Goal: Information Seeking & Learning: Learn about a topic

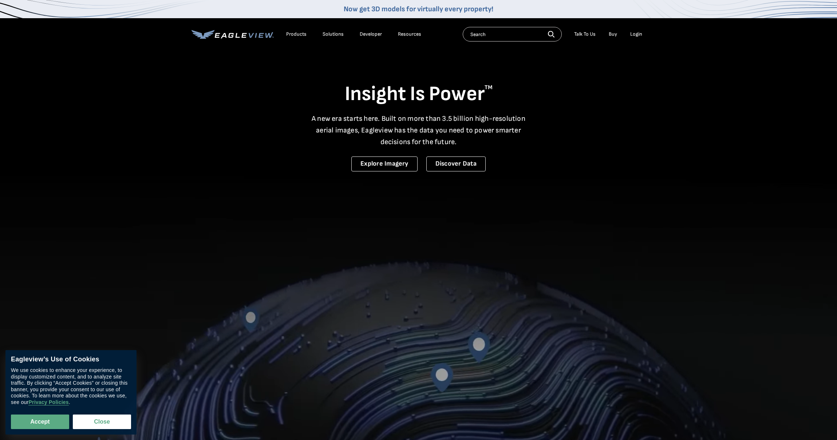
click at [592, 139] on div "Insight Is Power TM A new era starts here. Built on more than 3.5 billion high-…" at bounding box center [418, 110] width 454 height 122
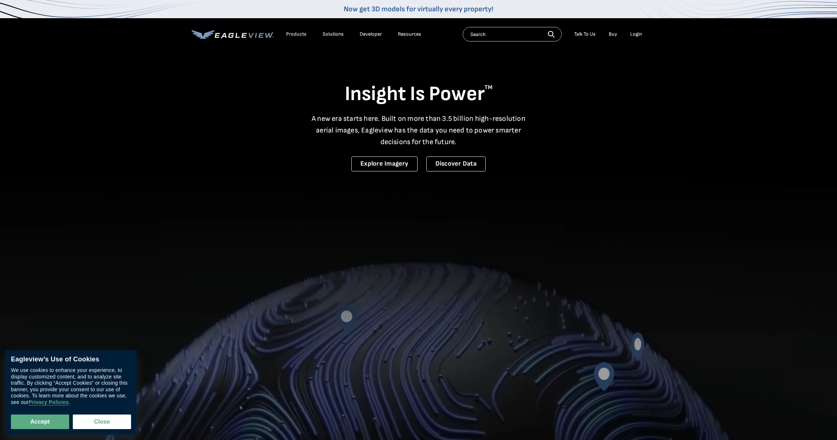
click at [587, 125] on div "Insight Is Power TM A new era starts here. Built on more than 3.5 billion high-…" at bounding box center [418, 110] width 454 height 122
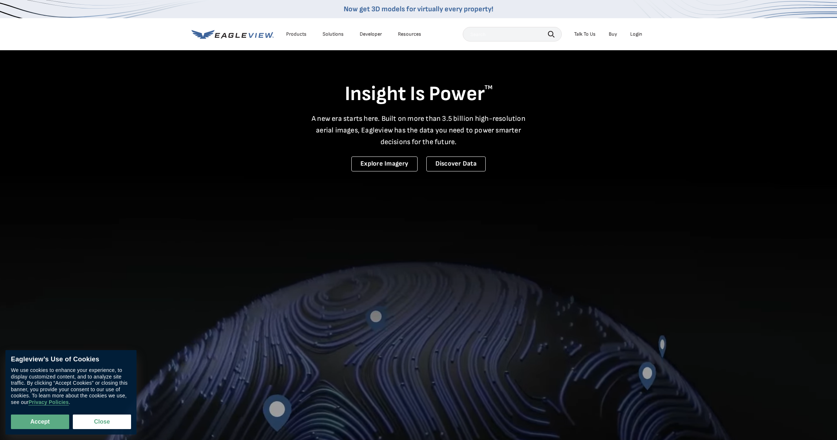
scroll to position [484, 0]
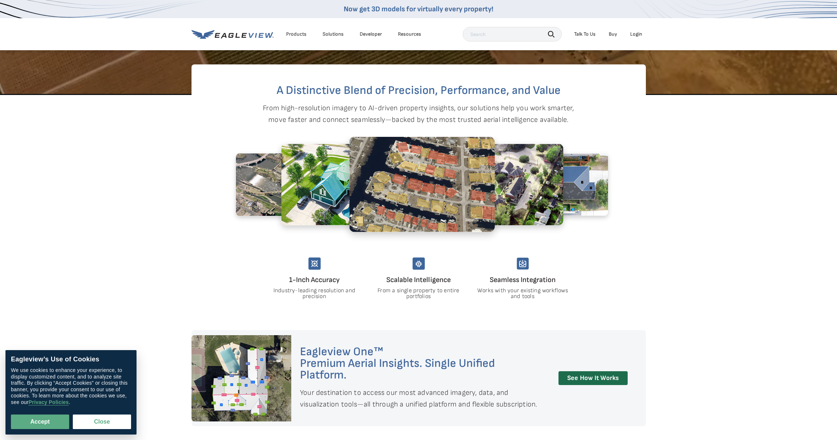
click at [757, 188] on section "A Distinctive Blend of Precision, Performance, and Value From high-resolution i…" at bounding box center [418, 212] width 837 height 235
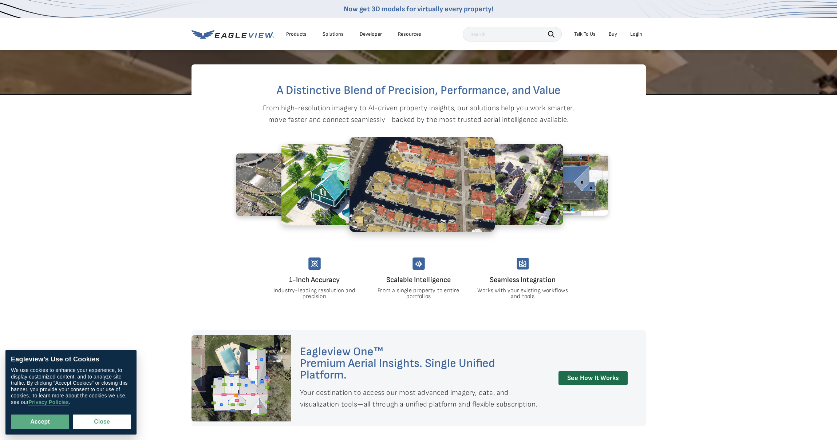
click at [767, 169] on section "A Distinctive Blend of Precision, Performance, and Value From high-resolution i…" at bounding box center [418, 212] width 837 height 235
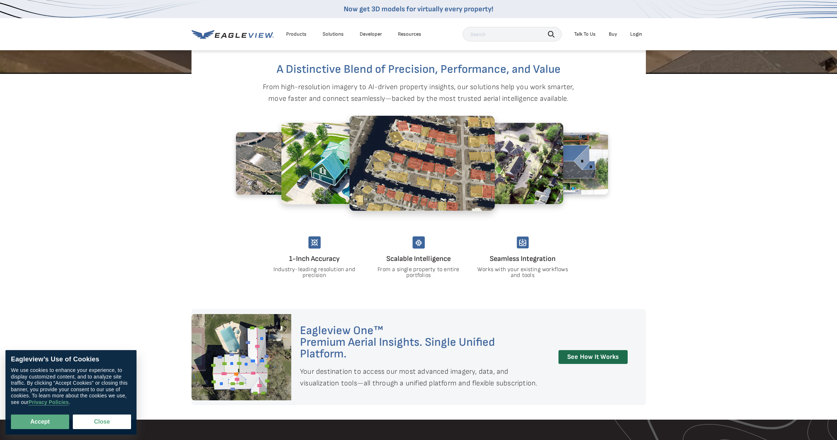
scroll to position [551, 0]
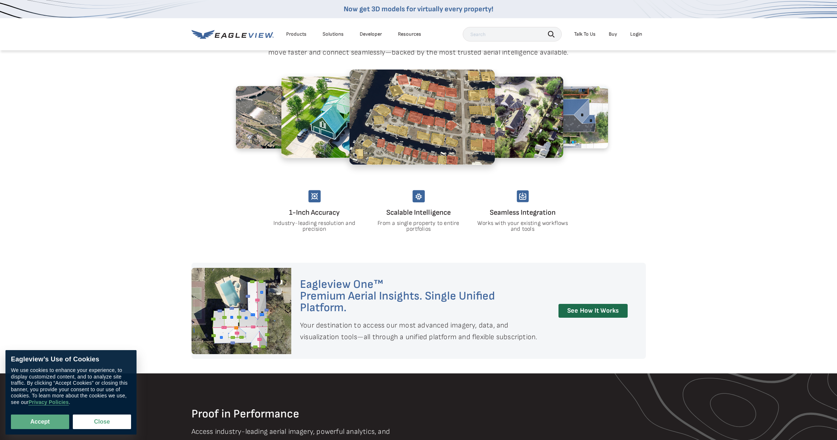
click at [760, 204] on section "A Distinctive Blend of Precision, Performance, and Value From high-resolution i…" at bounding box center [418, 145] width 837 height 235
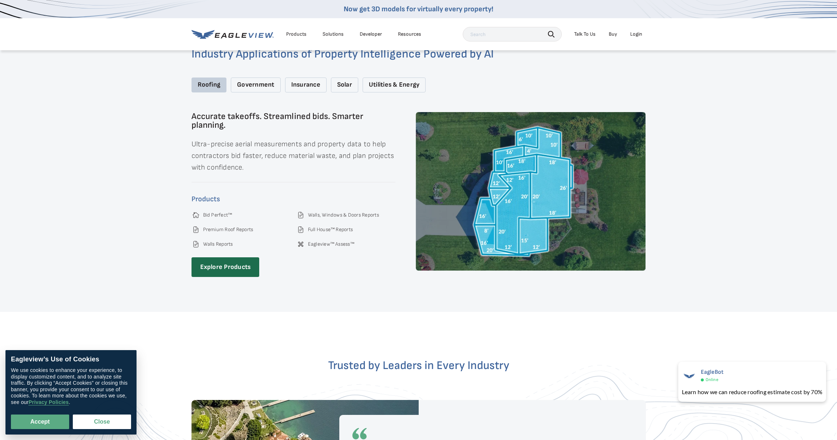
scroll to position [1181, 0]
click at [252, 83] on div "Government" at bounding box center [255, 84] width 49 height 15
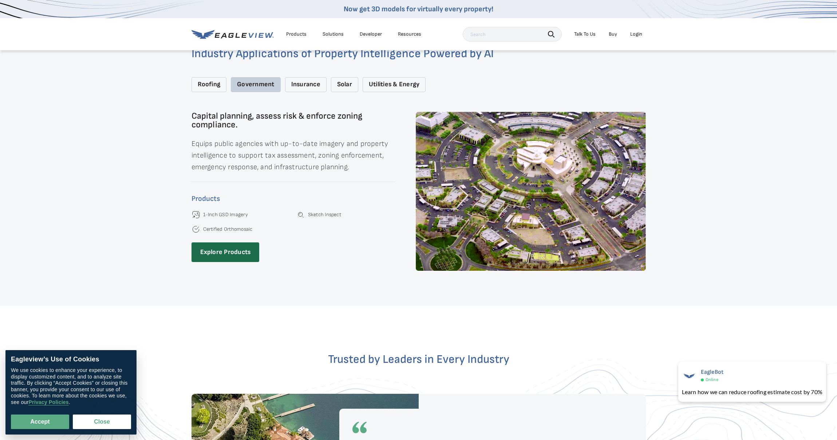
click at [296, 77] on div "Insurance" at bounding box center [305, 84] width 41 height 15
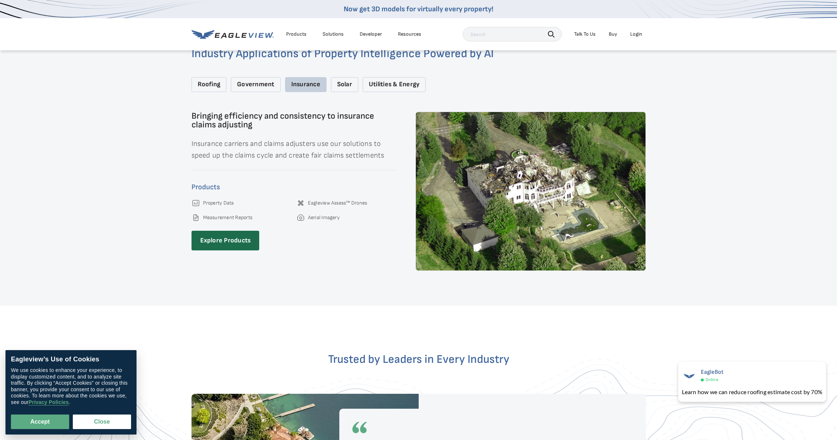
click at [344, 84] on div "Solar" at bounding box center [344, 84] width 27 height 15
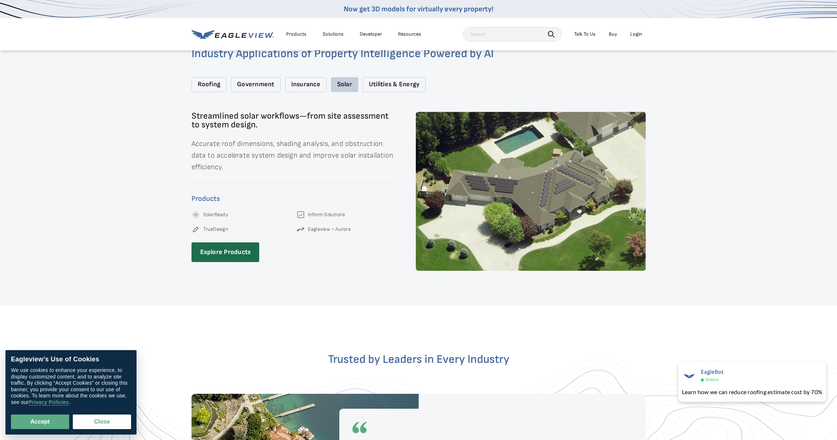
click at [393, 80] on div "Utilities & Energy" at bounding box center [394, 84] width 63 height 15
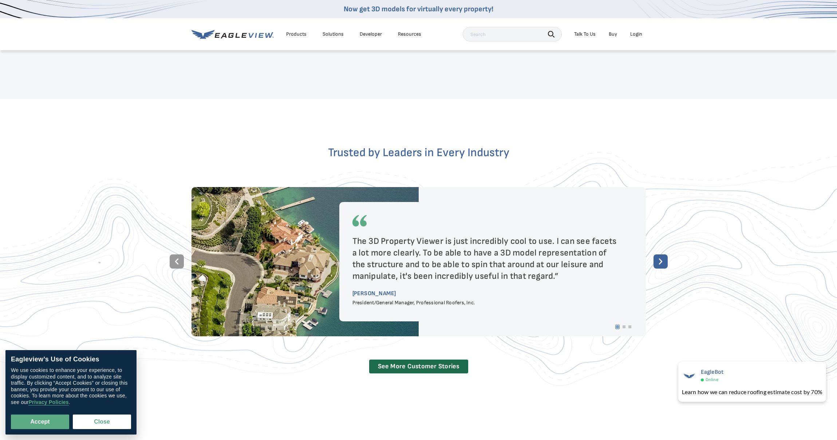
scroll to position [1387, 0]
